Goal: Find specific page/section: Find specific page/section

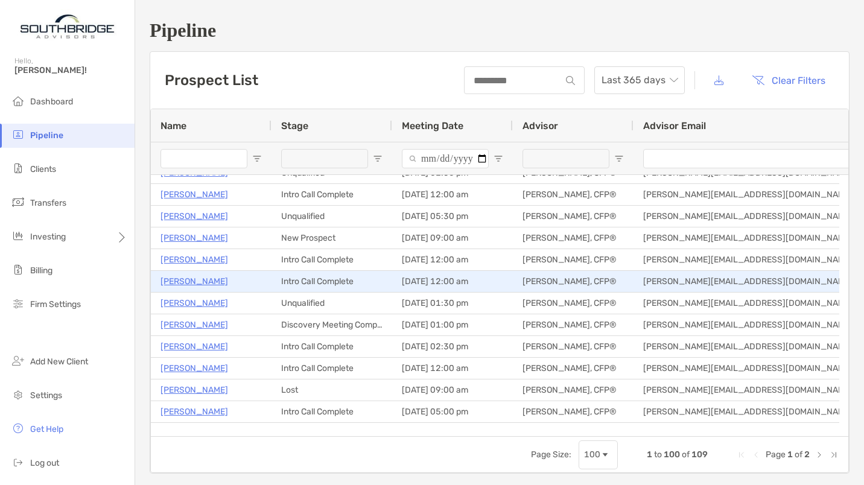
click at [188, 282] on p "[PERSON_NAME]" at bounding box center [194, 281] width 68 height 15
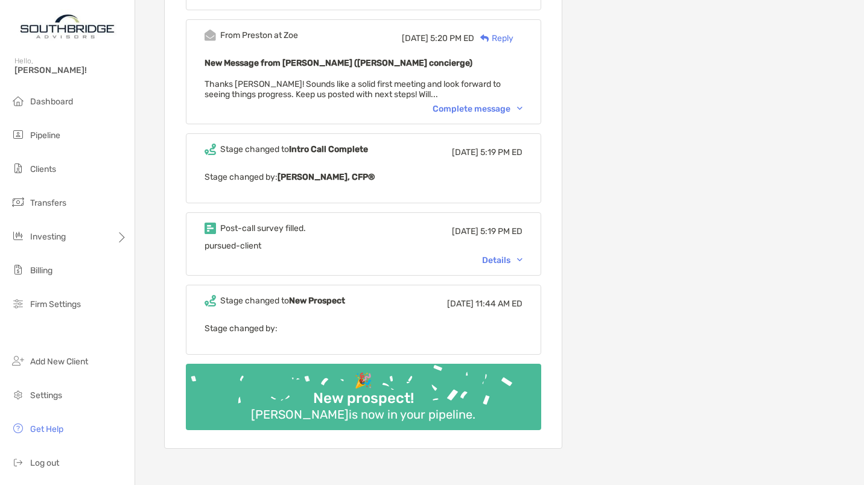
scroll to position [809, 0]
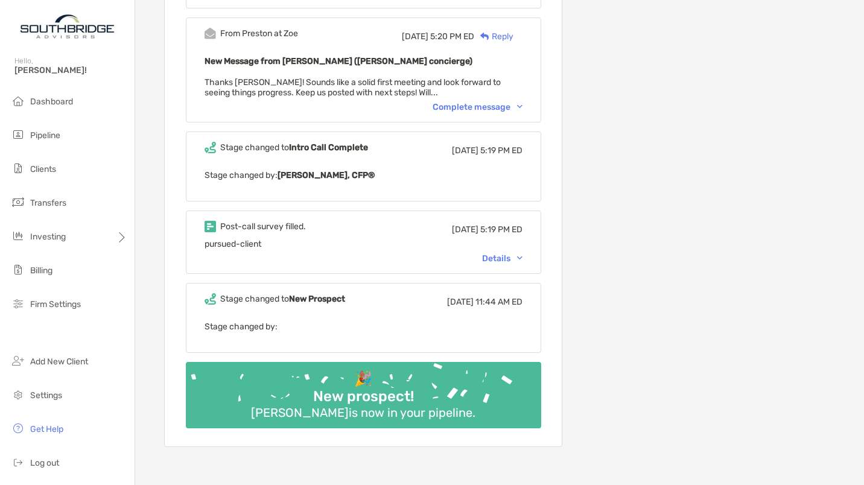
click at [508, 255] on div "Details" at bounding box center [502, 258] width 40 height 10
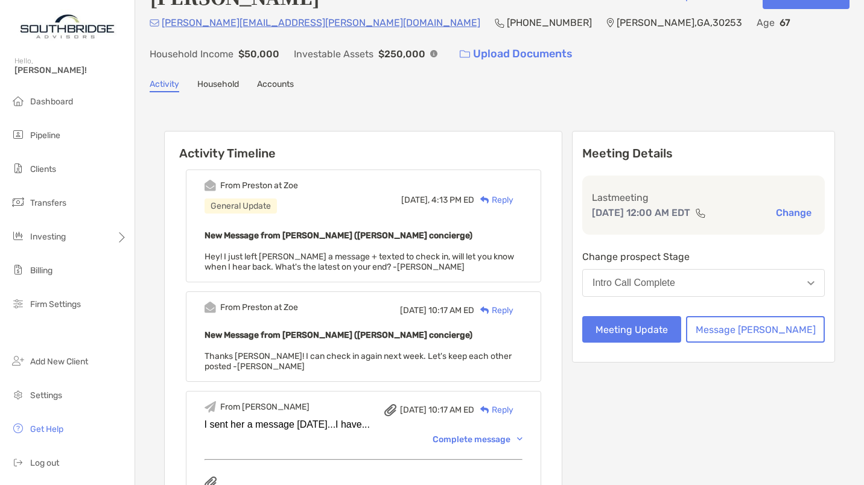
scroll to position [0, 0]
